Goal: Task Accomplishment & Management: Use online tool/utility

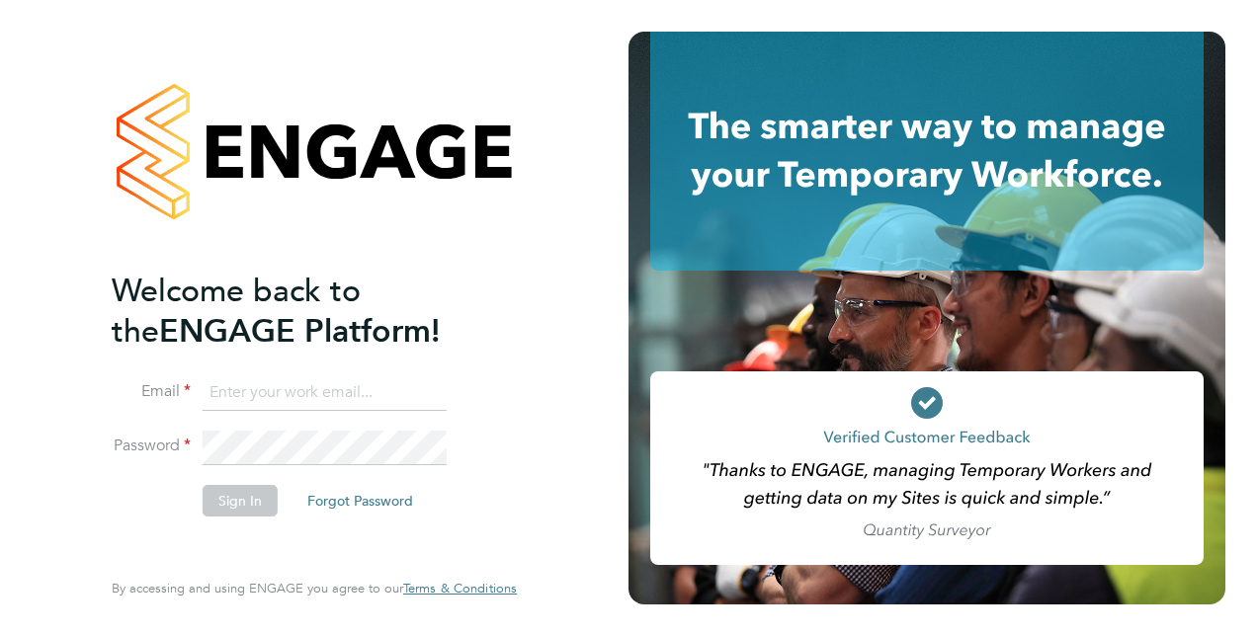
type input "molly.webb@vistry.co.uk"
click at [244, 506] on button "Sign In" at bounding box center [240, 501] width 75 height 32
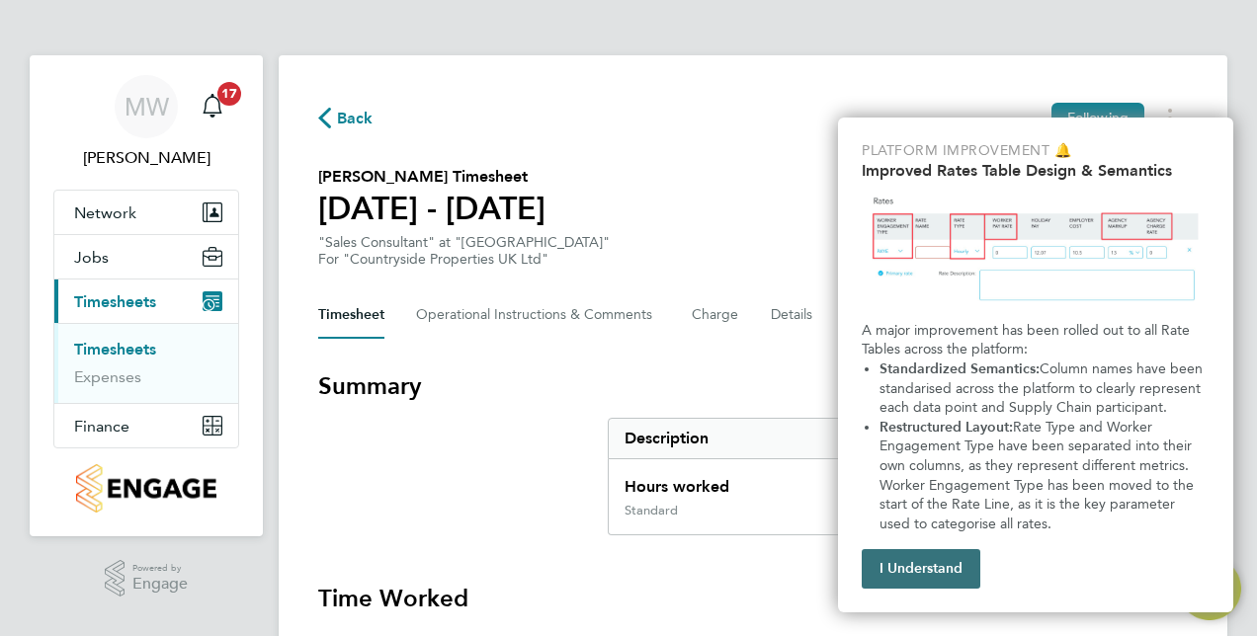
click at [937, 568] on button "I Understand" at bounding box center [921, 569] width 119 height 40
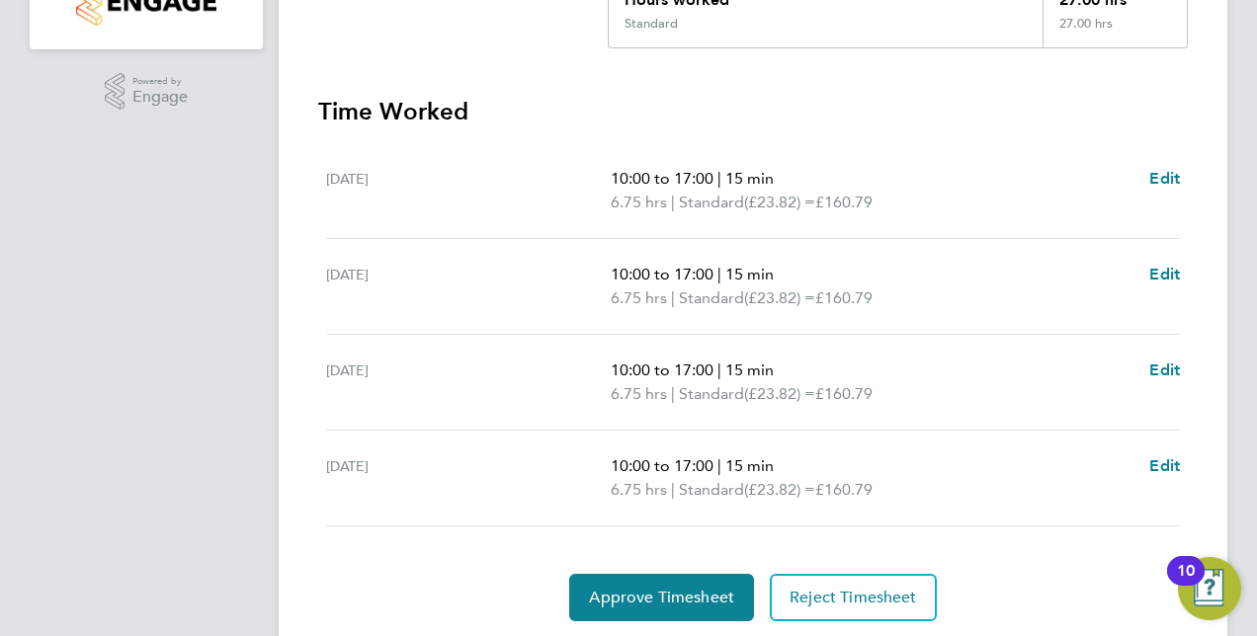
scroll to position [548, 0]
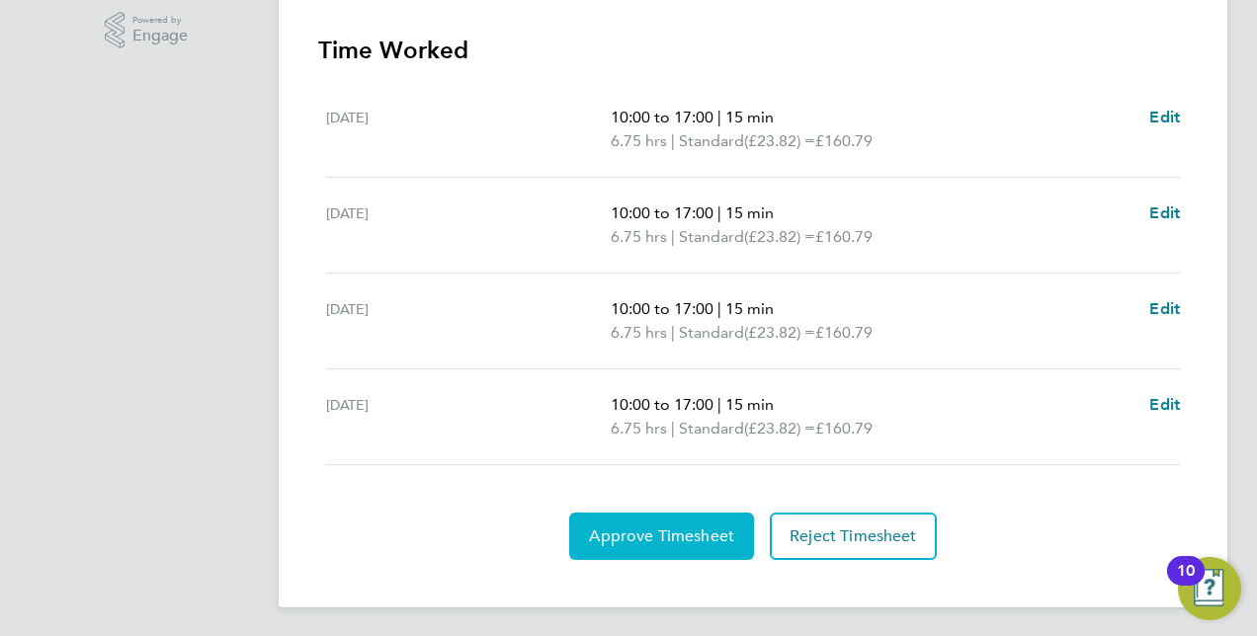
click at [679, 522] on button "Approve Timesheet" at bounding box center [661, 536] width 185 height 47
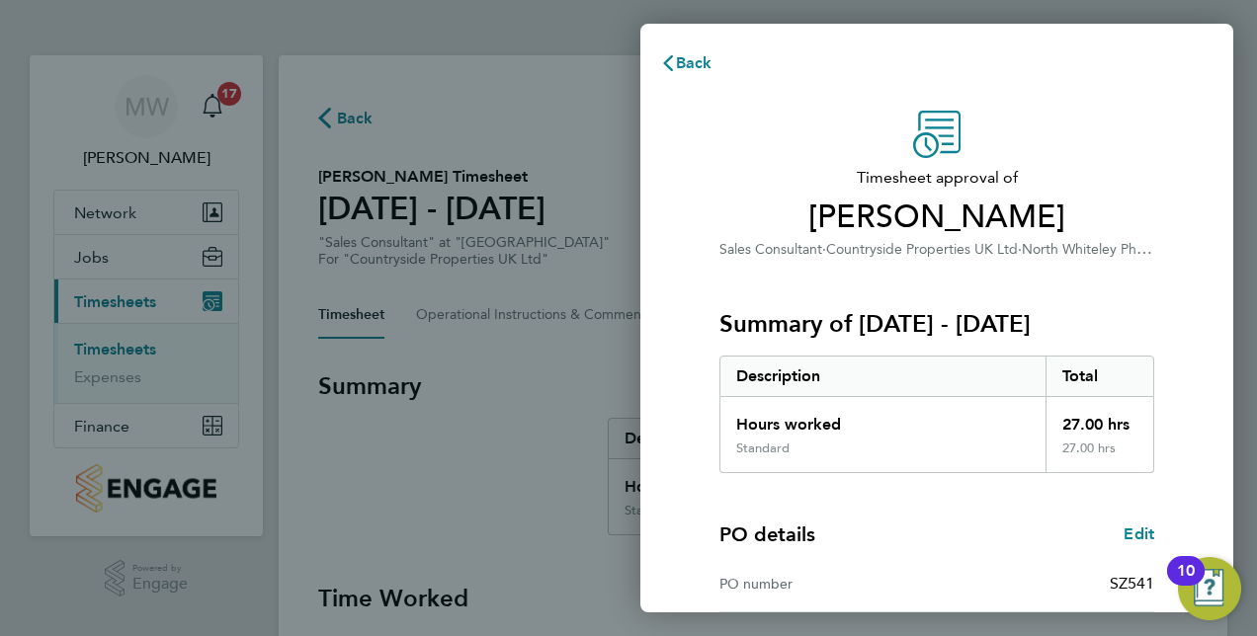
scroll to position [308, 0]
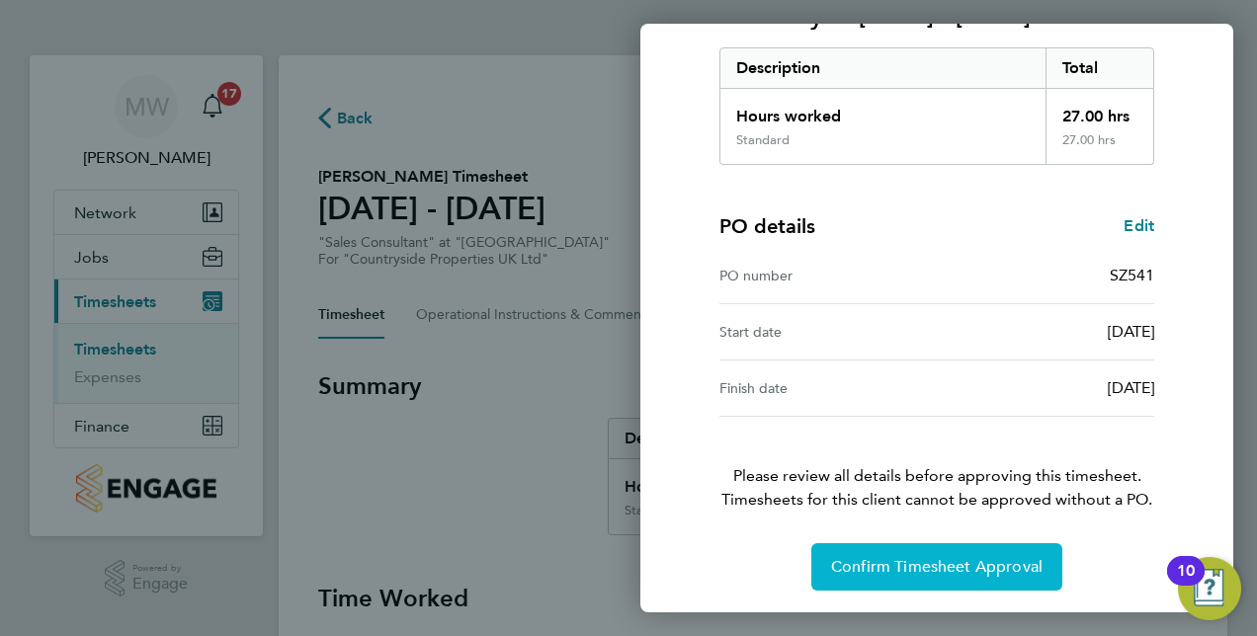
click at [936, 567] on span "Confirm Timesheet Approval" at bounding box center [936, 567] width 211 height 20
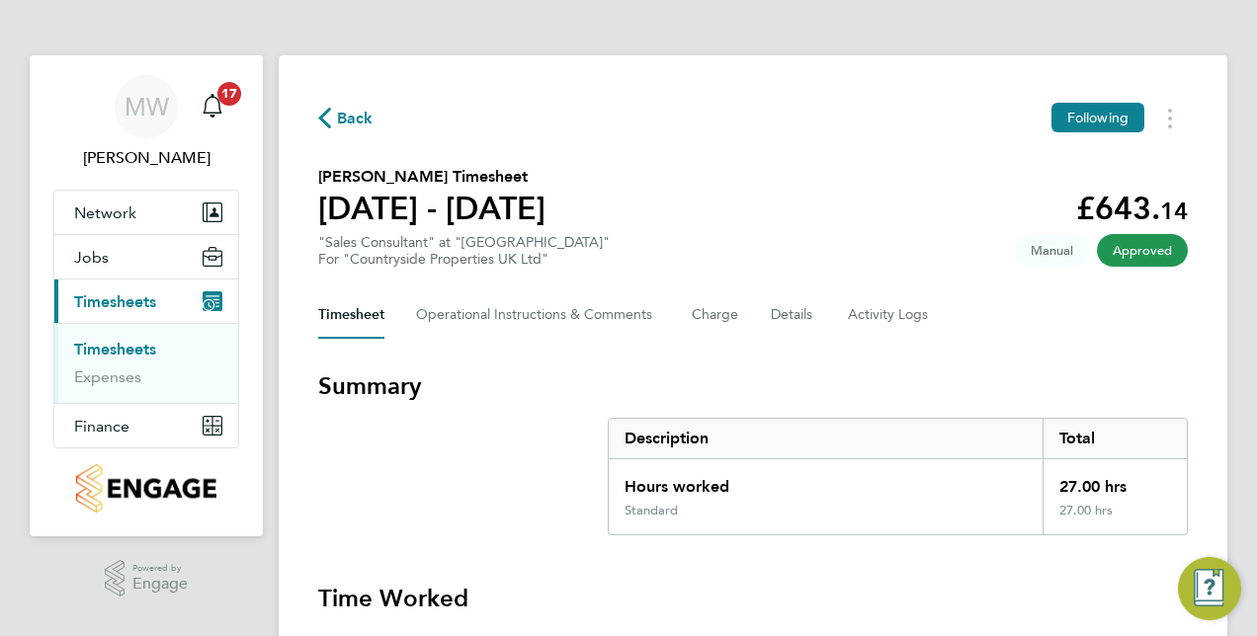
scroll to position [7, 0]
